Goal: Learn about a topic

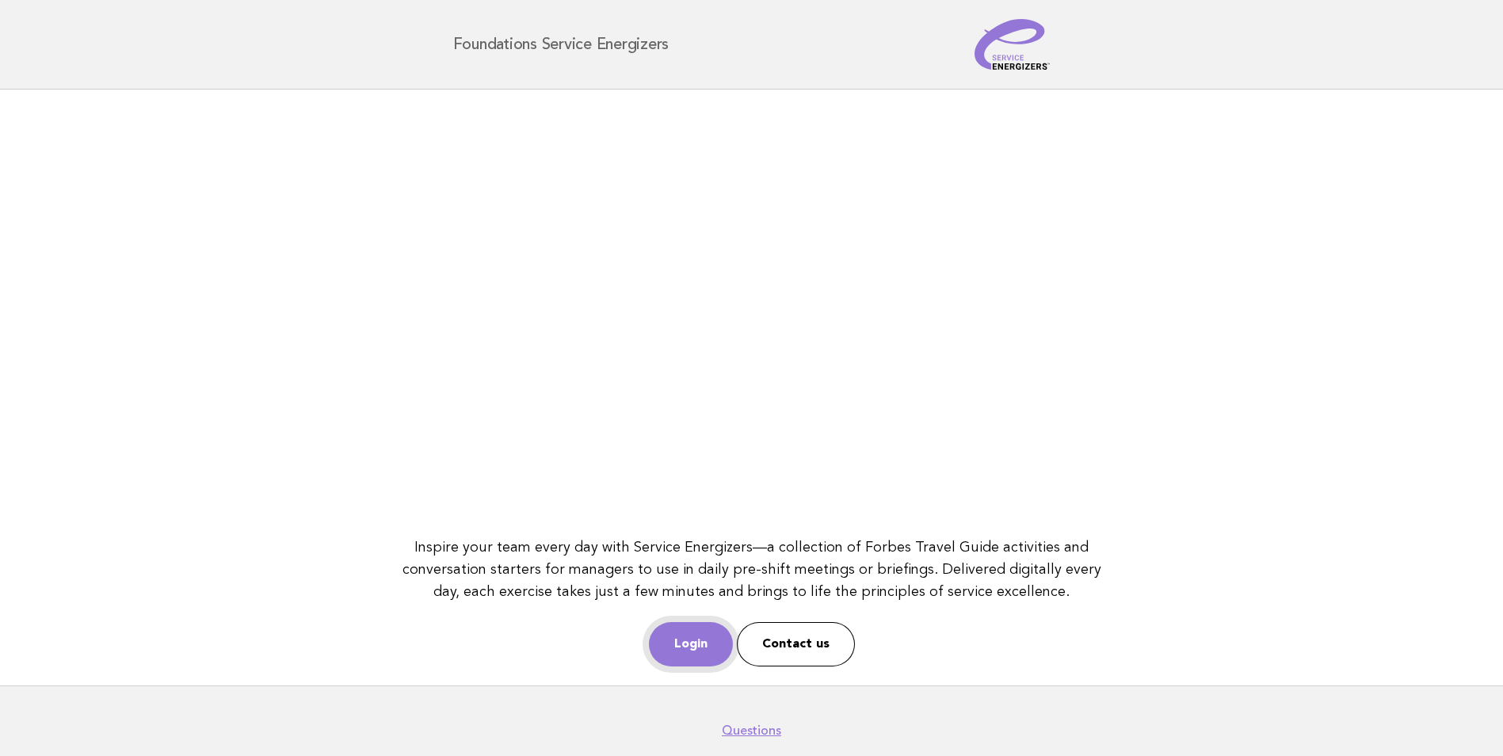
click at [692, 631] on link "Login" at bounding box center [691, 644] width 84 height 44
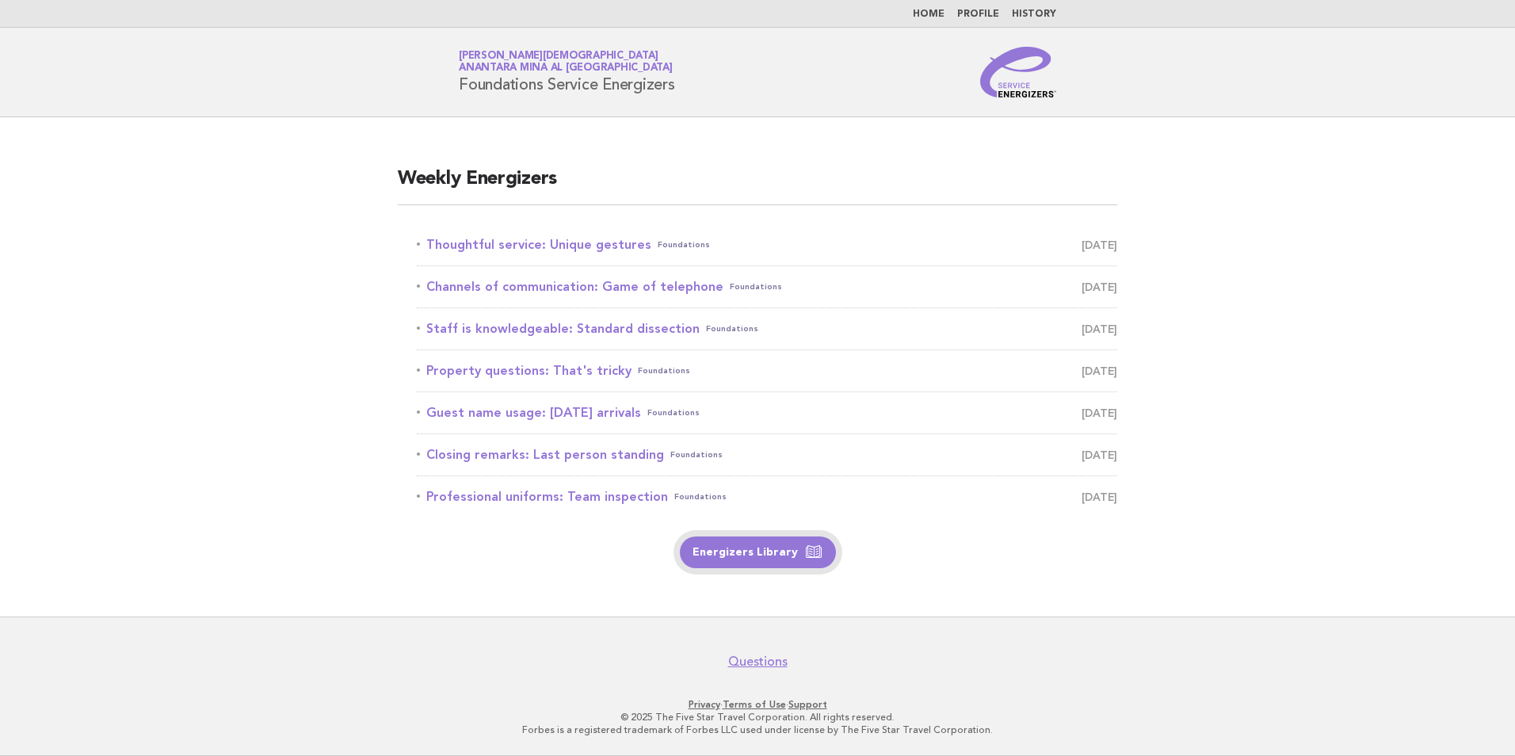
click at [740, 543] on link "Energizers Library" at bounding box center [758, 552] width 156 height 32
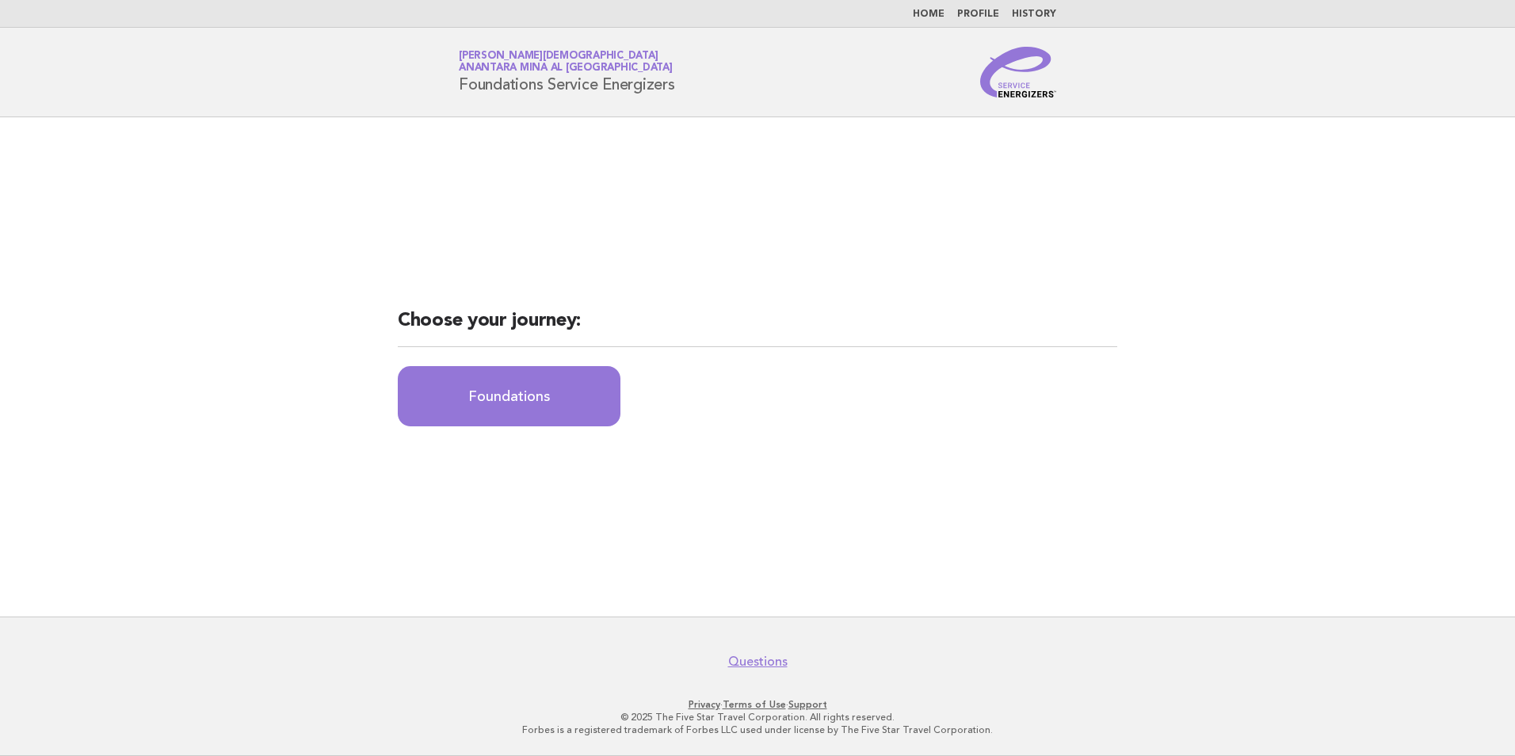
click at [929, 8] on li "Home" at bounding box center [929, 14] width 32 height 13
click at [932, 10] on link "Home" at bounding box center [929, 15] width 32 height 10
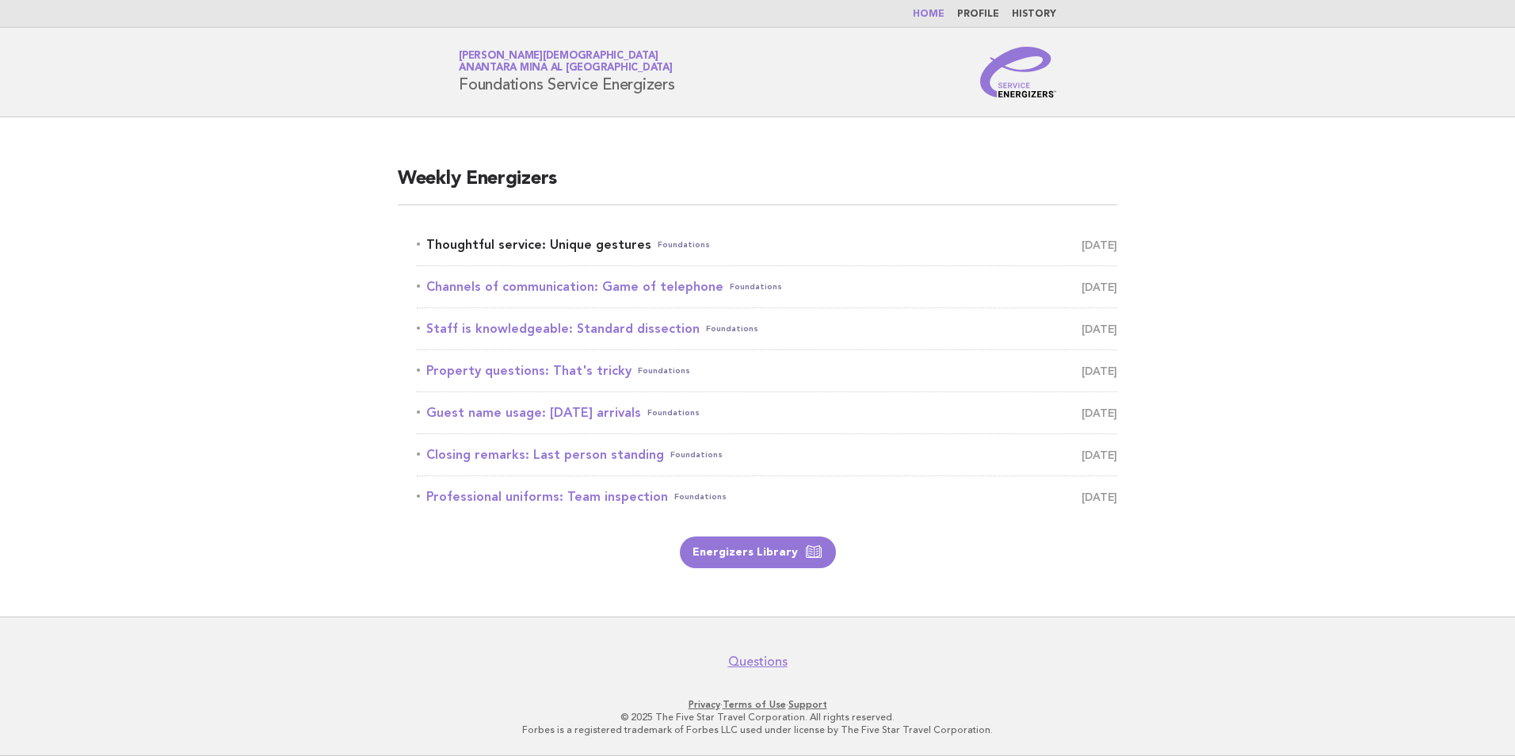
click at [585, 240] on link "Thoughtful service: Unique gestures Foundations August 28" at bounding box center [767, 245] width 700 height 22
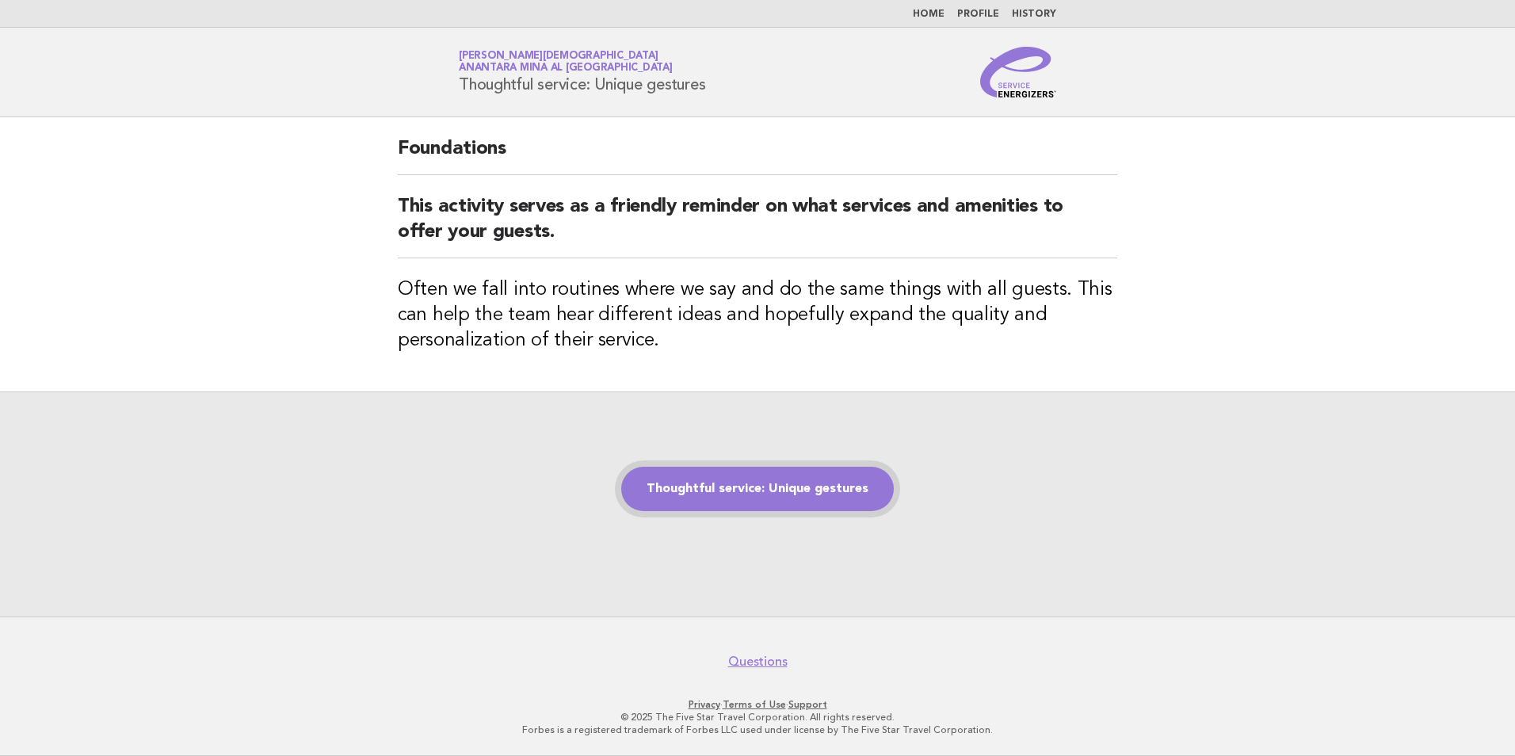
click at [743, 490] on link "Thoughtful service: Unique gestures" at bounding box center [757, 489] width 273 height 44
click at [744, 490] on link "Thoughtful service: Unique gestures" at bounding box center [757, 489] width 273 height 44
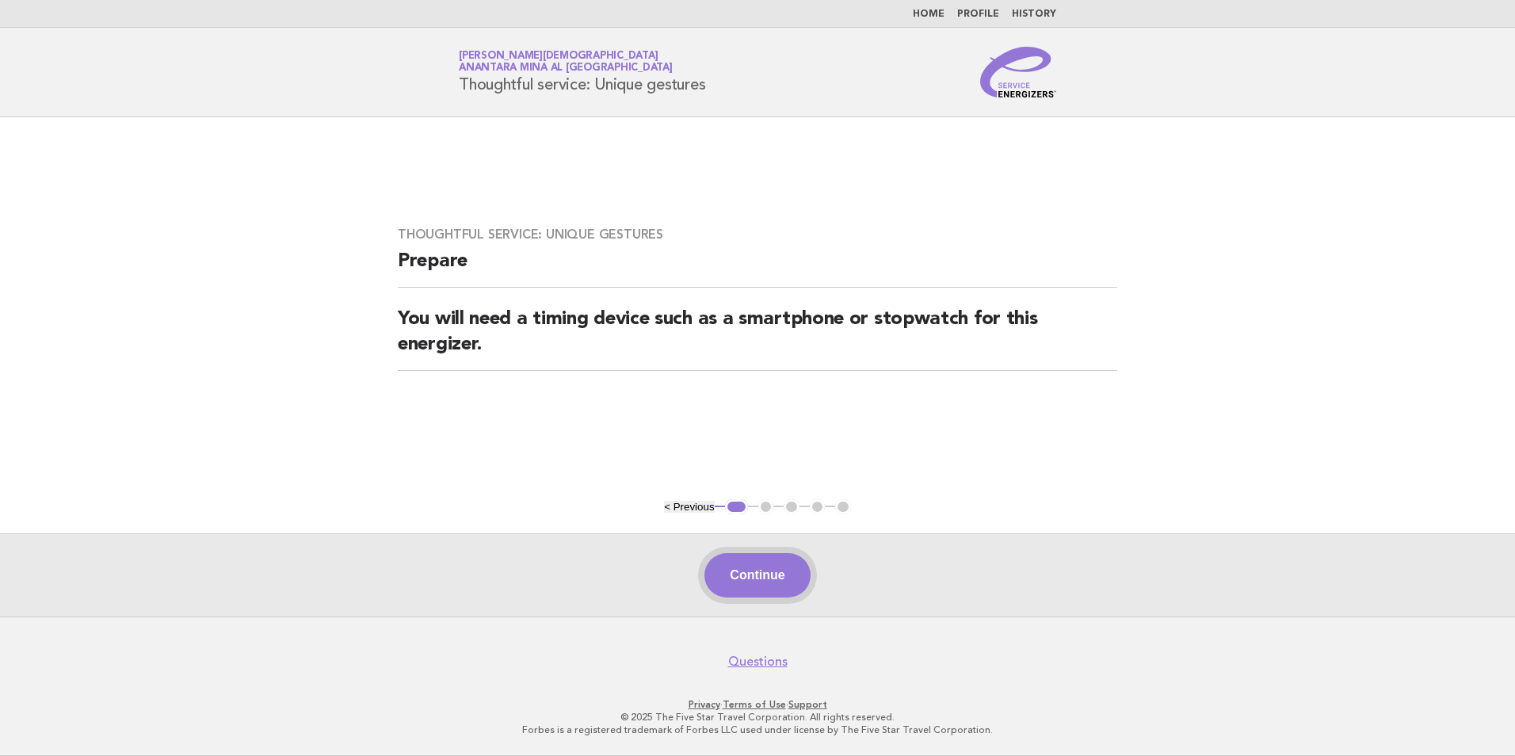
click at [800, 576] on button "Continue" at bounding box center [756, 575] width 105 height 44
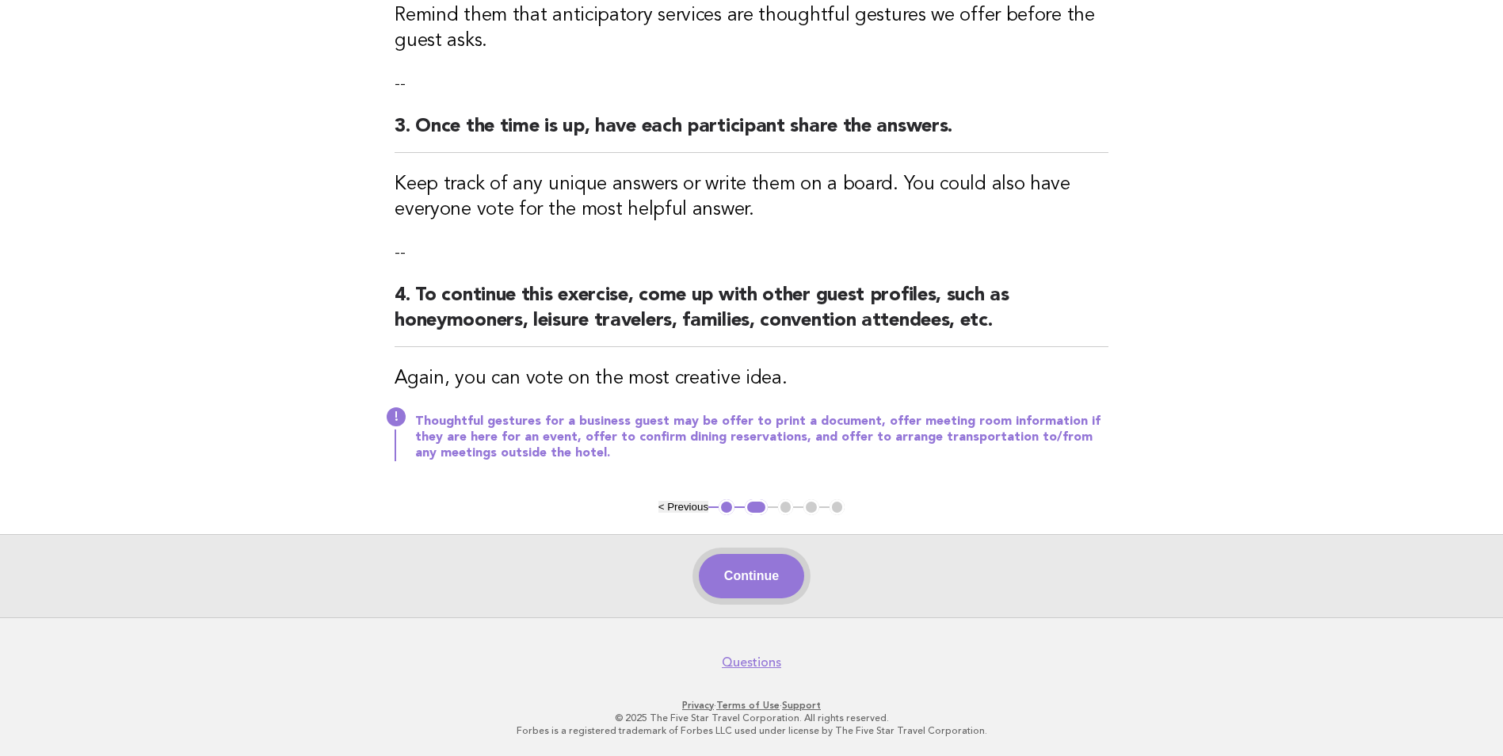
click at [755, 586] on button "Continue" at bounding box center [751, 576] width 105 height 44
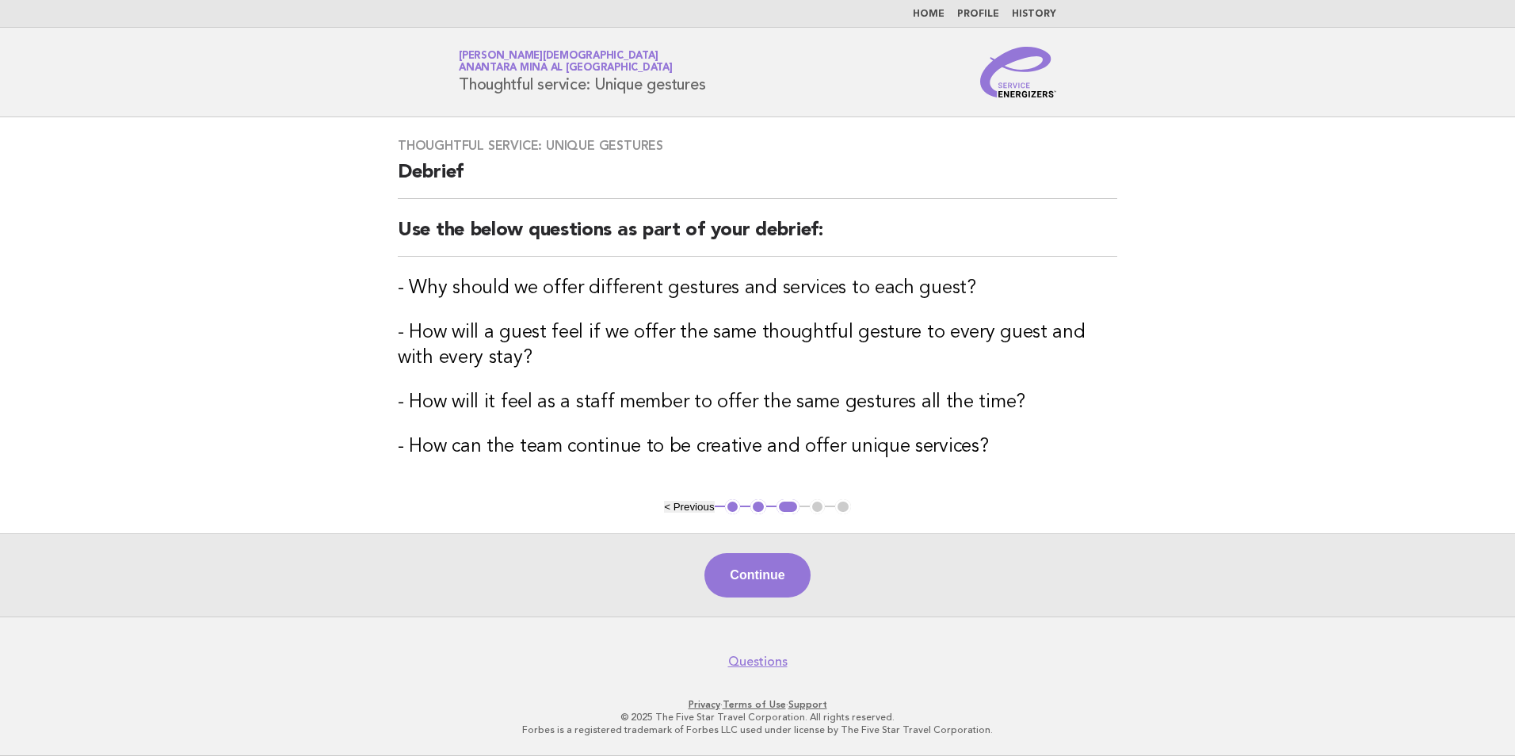
click at [755, 586] on button "Continue" at bounding box center [756, 575] width 105 height 44
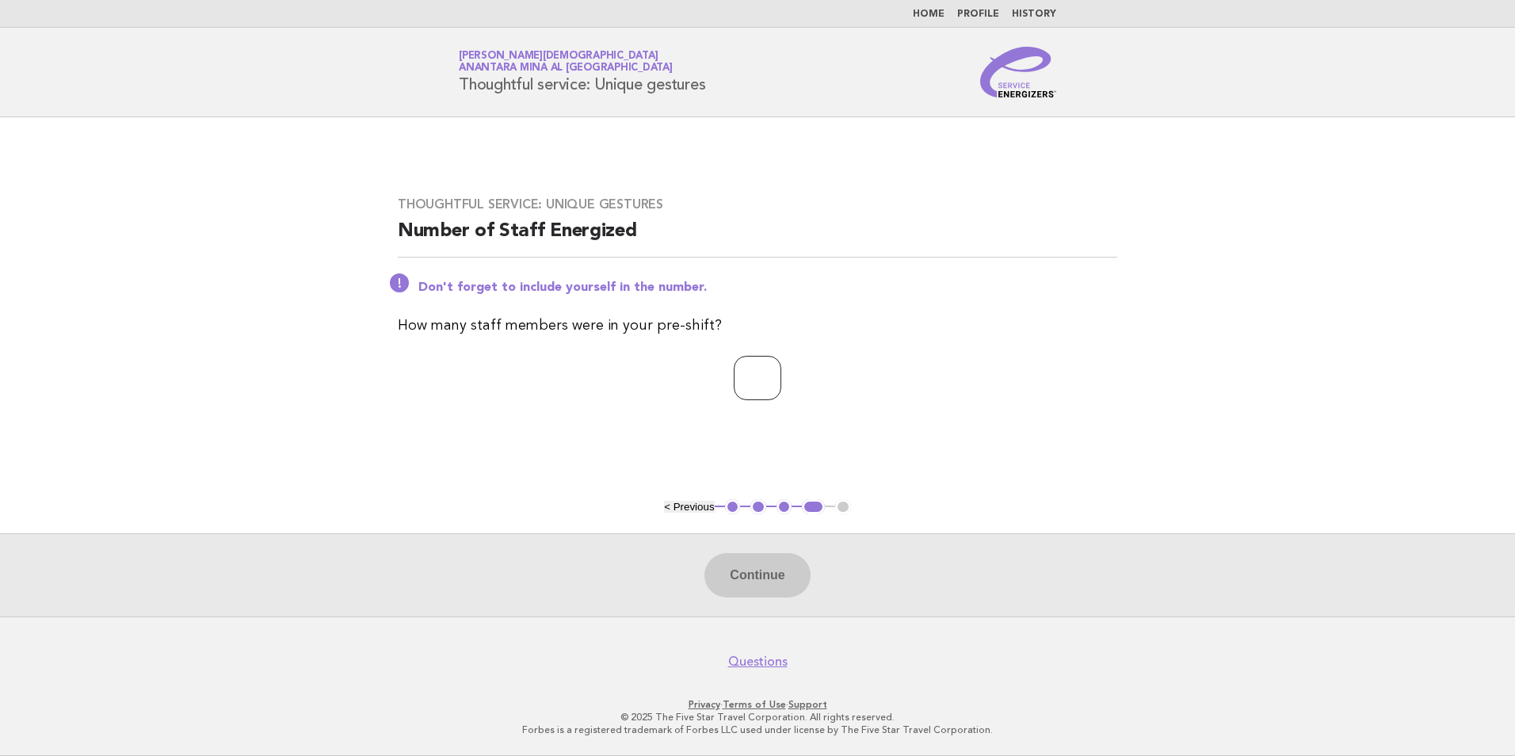
click at [766, 375] on input "number" at bounding box center [758, 378] width 48 height 44
type input "*"
click at [757, 583] on button "Continue" at bounding box center [756, 575] width 105 height 44
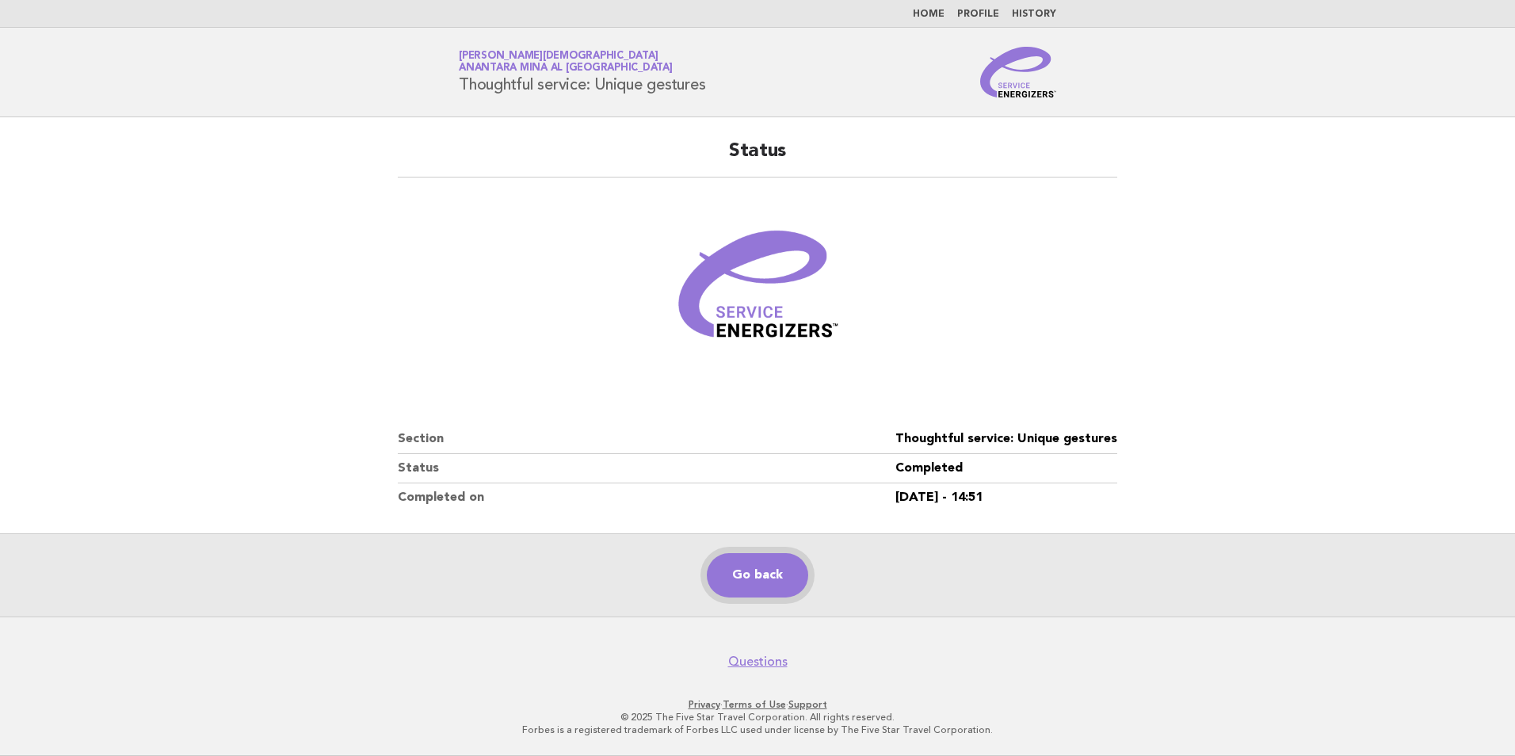
click at [775, 585] on link "Go back" at bounding box center [757, 575] width 101 height 44
